Goal: Task Accomplishment & Management: Use online tool/utility

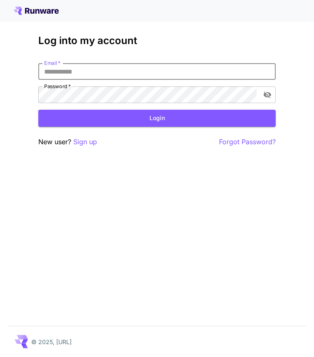
click at [124, 71] on input "Email   *" at bounding box center [156, 71] width 237 height 17
click at [112, 71] on input "Email   *" at bounding box center [156, 71] width 237 height 17
click at [109, 72] on input "Email   *" at bounding box center [156, 71] width 237 height 17
type input "**********"
click at [132, 119] on button "Login" at bounding box center [156, 118] width 237 height 17
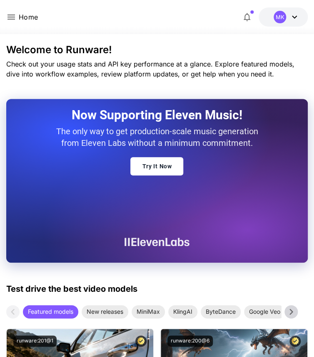
click at [63, 16] on div "Home $31.47 credits left MK" at bounding box center [156, 16] width 301 height 19
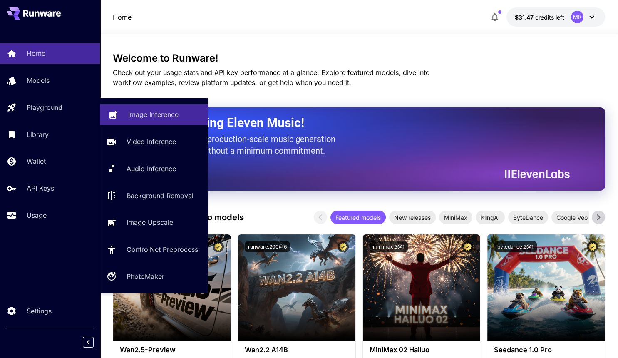
click at [166, 114] on p "Image Inference" at bounding box center [153, 114] width 50 height 10
